Goal: Find contact information: Find contact information

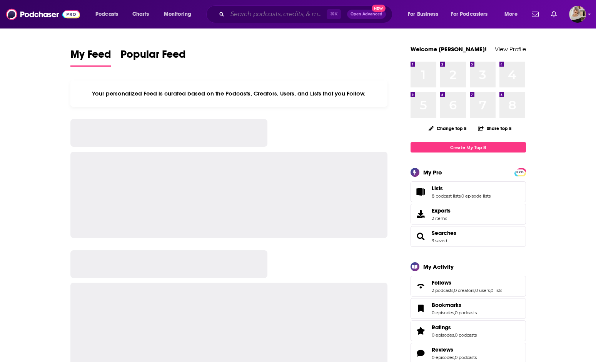
click at [249, 10] on input "Search podcasts, credits, & more..." at bounding box center [276, 14] width 99 height 12
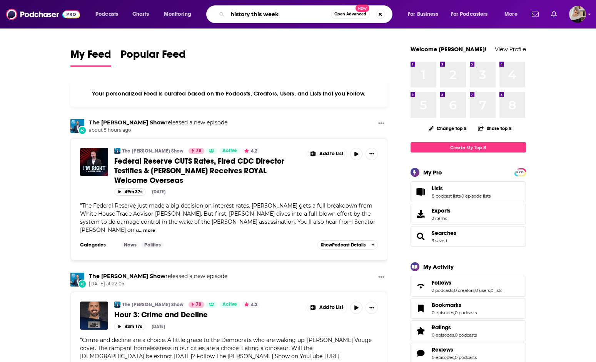
type input "history this week"
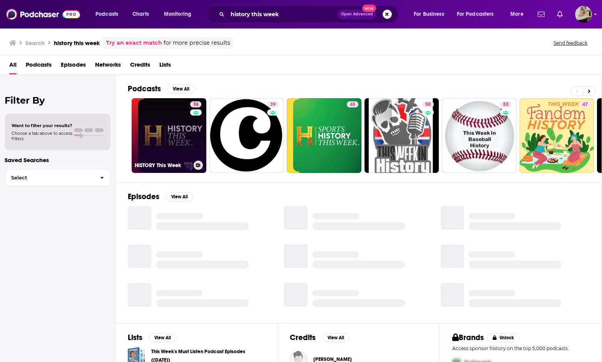
click at [163, 149] on link "74 HISTORY This Week" at bounding box center [169, 135] width 75 height 75
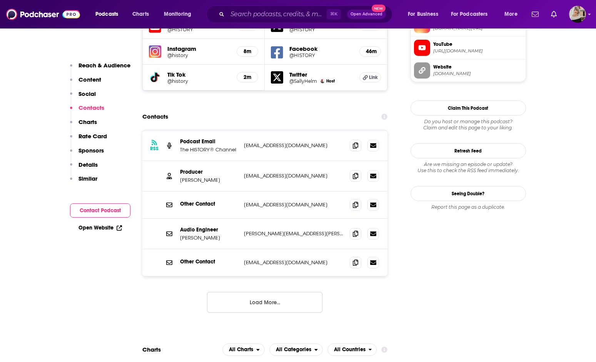
scroll to position [758, 0]
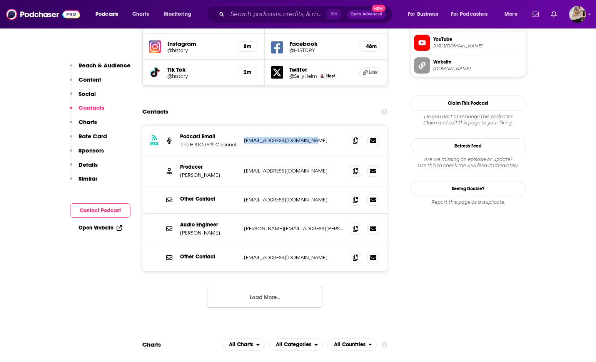
drag, startPoint x: 317, startPoint y: 102, endPoint x: 242, endPoint y: 102, distance: 75.8
click at [242, 125] on div "RSS Podcast Email The HISTORY® Channel [EMAIL_ADDRESS][DOMAIN_NAME] [EMAIL_ADDR…" at bounding box center [264, 140] width 245 height 30
copy p "[EMAIL_ADDRESS][DOMAIN_NAME]"
